Goal: Task Accomplishment & Management: Complete application form

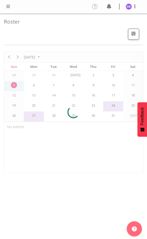
click at [8, 6] on span at bounding box center [8, 6] width 6 height 6
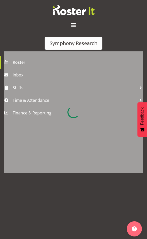
click at [33, 99] on div at bounding box center [73, 112] width 139 height 122
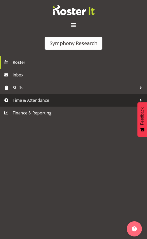
click at [28, 104] on span "Time & Attendance" at bounding box center [75, 101] width 124 height 8
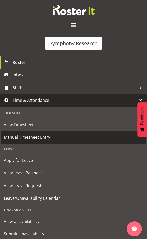
click at [27, 134] on span "Manual Timesheet Entry" at bounding box center [73, 138] width 139 height 8
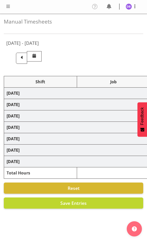
select select "48116"
select select "10633"
select select "47"
select select "48116"
select select "10575"
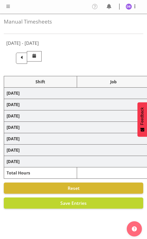
select select "47"
select select "48116"
select select "10633"
select select "47"
select select "48116"
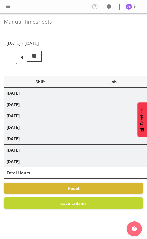
select select "10499"
select select "48116"
select select "10633"
select select "47"
select select "48116"
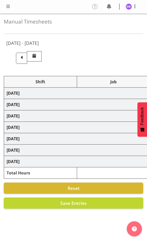
select select "10499"
select select "47"
select select "48116"
select select "10633"
select select "47"
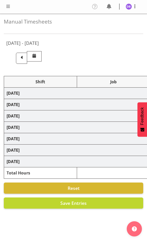
select select "48116"
select select "10499"
select select "47"
select select "48116"
select select "10730"
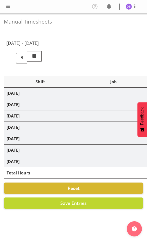
select select "47"
select select "48116"
select select "10499"
select select "47"
select select "48116"
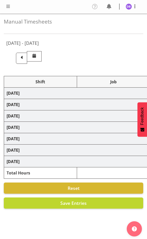
select select "10730"
select select "47"
select select "48116"
select select "10499"
select select "47"
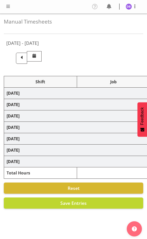
select select "43777"
select select "10732"
select select "43777"
select select "10732"
select select "47"
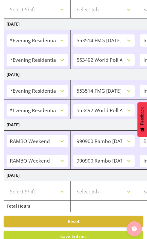
scroll to position [280, 0]
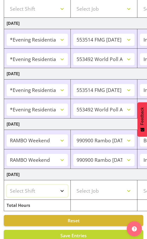
click at [62, 190] on select "Select Shift !!Weekend Residential (Roster IT Shift Label) *Business 9/10am ~ 4…" at bounding box center [37, 191] width 61 height 12
select select "11547"
click at [7, 185] on select "Select Shift !!Weekend Residential (Roster IT Shift Label) *Business 9/10am ~ 4…" at bounding box center [37, 191] width 61 height 12
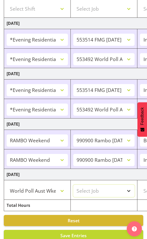
click at [130, 190] on select "Select Job 550060 IF Admin 553492 World Poll Aus Wave 2 Main 2025 553493 World …" at bounding box center [103, 191] width 61 height 12
select select "10499"
click at [73, 185] on select "Select Job 550060 IF Admin 553492 World Poll Aus Wave 2 Main 2025 553493 World …" at bounding box center [103, 191] width 61 height 12
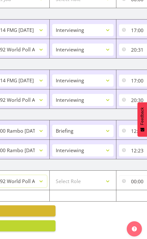
scroll to position [0, 110]
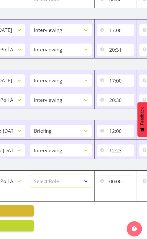
click at [85, 176] on select "Select Role Briefing Interviewing" at bounding box center [60, 181] width 61 height 12
select select "47"
click at [30, 175] on select "Select Role Briefing Interviewing" at bounding box center [60, 181] width 61 height 12
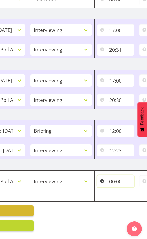
click at [117, 178] on input "00:00" at bounding box center [115, 181] width 37 height 12
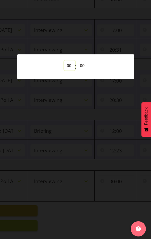
click at [69, 66] on select "00 01 02 03 04 05 06 07 08 09 10 11 12 13 14 15 16 17 18 19 20 21 22 23" at bounding box center [69, 66] width 11 height 10
select select "13"
click at [64, 61] on select "00 01 02 03 04 05 06 07 08 09 10 11 12 13 14 15 16 17 18 19 20 21 22 23" at bounding box center [69, 66] width 11 height 10
type input "13:00"
click at [69, 223] on div at bounding box center [75, 119] width 151 height 239
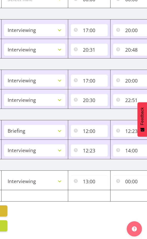
scroll to position [0, 187]
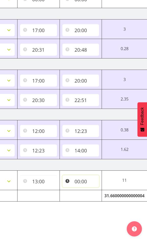
click at [87, 177] on input "00:00" at bounding box center [80, 181] width 37 height 12
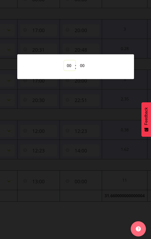
click at [68, 65] on select "00 01 02 03 04 05 06 07 08 09 10 11 12 13 14 15 16 17 18 19 20 21 22 23" at bounding box center [69, 66] width 11 height 10
select select "15"
click at [64, 61] on select "00 01 02 03 04 05 06 07 08 09 10 11 12 13 14 15 16 17 18 19 20 21 22 23" at bounding box center [69, 66] width 11 height 10
type input "15:00"
click at [83, 65] on select "00 01 02 03 04 05 06 07 08 09 10 11 12 13 14 15 16 17 18 19 20 21 22 23 24 25 2…" at bounding box center [82, 66] width 11 height 10
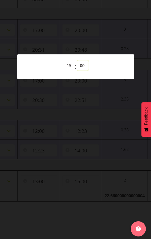
click at [82, 66] on select "00 01 02 03 04 05 06 07 08 09 10 11 12 13 14 15 16 17 18 19 20 21 22 23 24 25 2…" at bounding box center [82, 66] width 11 height 10
click at [83, 64] on select "00 01 02 03 04 05 06 07 08 09 10 11 12 13 14 15 16 17 18 19 20 21 22 23 24 25 2…" at bounding box center [82, 66] width 11 height 10
select select "30"
type input "15:30"
click at [115, 20] on div at bounding box center [75, 119] width 151 height 239
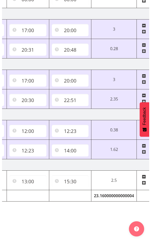
scroll to position [0, 212]
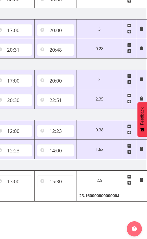
click at [130, 181] on span at bounding box center [129, 183] width 4 height 4
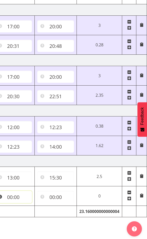
click at [13, 198] on input "00:00" at bounding box center [13, 197] width 37 height 12
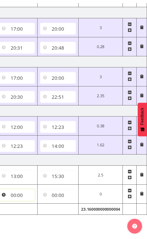
scroll to position [0, 208]
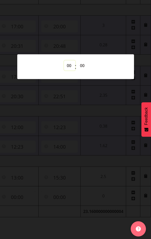
click at [69, 65] on select "00 01 02 03 04 05 06 07 08 09 10 11 12 13 14 15 16 17 18 19 20 21 22 23" at bounding box center [69, 66] width 11 height 10
select select "16"
click at [64, 61] on select "00 01 02 03 04 05 06 07 08 09 10 11 12 13 14 15 16 17 18 19 20 21 22 23" at bounding box center [69, 66] width 11 height 10
type input "16:00"
click at [95, 39] on div at bounding box center [75, 119] width 151 height 239
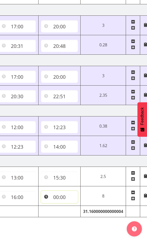
click at [59, 197] on input "00:00" at bounding box center [59, 197] width 37 height 12
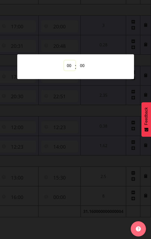
click at [68, 65] on select "00 01 02 03 04 05 06 07 08 09 10 11 12 13 14 15 16 17 18 19 20 21 22 23" at bounding box center [69, 66] width 11 height 10
select select "19"
click at [64, 61] on select "00 01 02 03 04 05 06 07 08 09 10 11 12 13 14 15 16 17 18 19 20 21 22 23" at bounding box center [69, 66] width 11 height 10
type input "19:00"
click at [114, 34] on div at bounding box center [75, 119] width 151 height 239
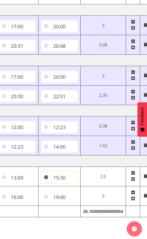
click at [58, 178] on input "15:30" at bounding box center [59, 178] width 37 height 12
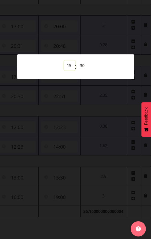
click at [68, 66] on select "00 01 02 03 04 05 06 07 08 09 10 11 12 13 14 15 16 17 18 19 20 21 22 23" at bounding box center [69, 66] width 11 height 10
select select "16"
click at [64, 61] on select "00 01 02 03 04 05 06 07 08 09 10 11 12 13 14 15 16 17 18 19 20 21 22 23" at bounding box center [69, 66] width 11 height 10
type input "16:30"
click at [84, 140] on div at bounding box center [75, 119] width 151 height 239
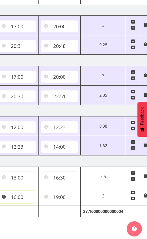
click at [21, 197] on input "16:00" at bounding box center [17, 197] width 37 height 12
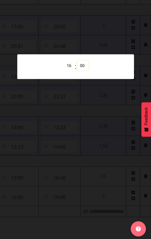
click at [82, 64] on select "00 01 02 03 04 05 06 07 08 09 10 11 12 13 14 15 16 17 18 19 20 21 22 23 24 25 2…" at bounding box center [82, 66] width 11 height 10
select select "30"
type input "16:30"
click at [107, 33] on div at bounding box center [75, 119] width 151 height 239
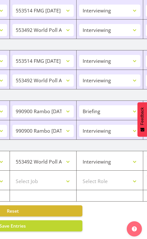
scroll to position [0, 0]
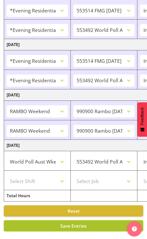
click at [61, 223] on span "Save Entries" at bounding box center [73, 226] width 26 height 6
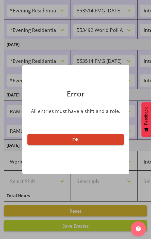
click at [78, 137] on span "OK" at bounding box center [75, 140] width 6 height 6
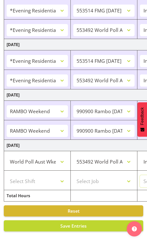
select select "47"
click at [102, 179] on select "Select Job 550060 IF Admin 553492 World Poll Aus Wave 2 Main 2025 553493 World …" at bounding box center [103, 181] width 61 height 12
select select "10499"
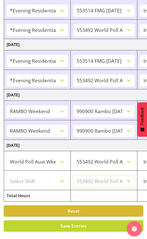
click at [73, 175] on select "Select Job 550060 IF Admin 553492 World Poll Aus Wave 2 Main 2025 553493 World …" at bounding box center [103, 181] width 61 height 12
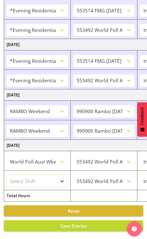
click at [62, 176] on select "Select Shift !!Weekend Residential (Roster IT Shift Label) *Business 9/10am ~ 4…" at bounding box center [37, 181] width 61 height 12
select select "11547"
click at [7, 175] on select "Select Shift !!Weekend Residential (Roster IT Shift Label) *Business 9/10am ~ 4…" at bounding box center [37, 181] width 61 height 12
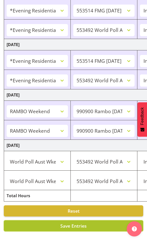
click at [73, 223] on span "Save Entries" at bounding box center [73, 226] width 26 height 6
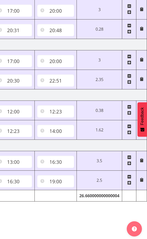
scroll to position [0, 210]
